Goal: Register for event/course

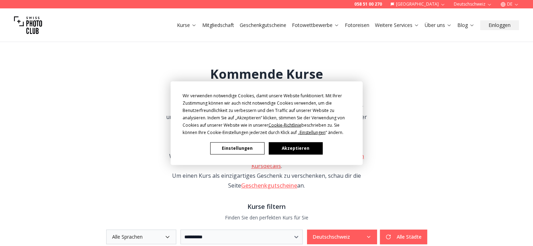
click at [306, 146] on button "Akzeptieren" at bounding box center [295, 148] width 54 height 12
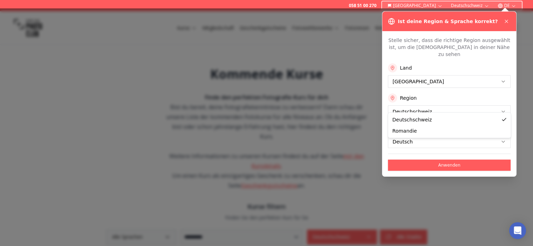
click at [466, 160] on button "Anwenden" at bounding box center [449, 165] width 123 height 11
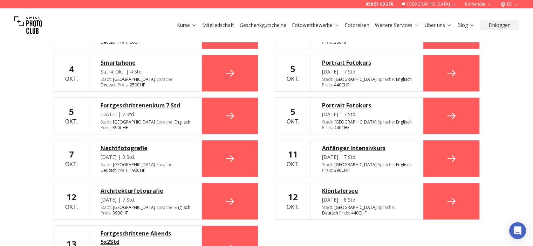
scroll to position [360, 0]
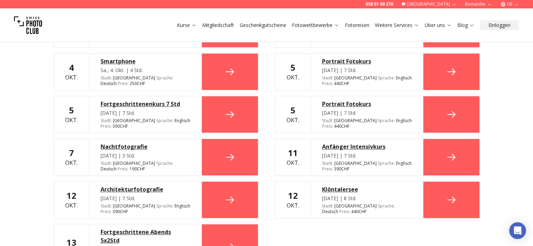
click at [129, 228] on div "Fortgeschrittene Abends 5x2Std" at bounding box center [146, 236] width 90 height 17
